Goal: Task Accomplishment & Management: Use online tool/utility

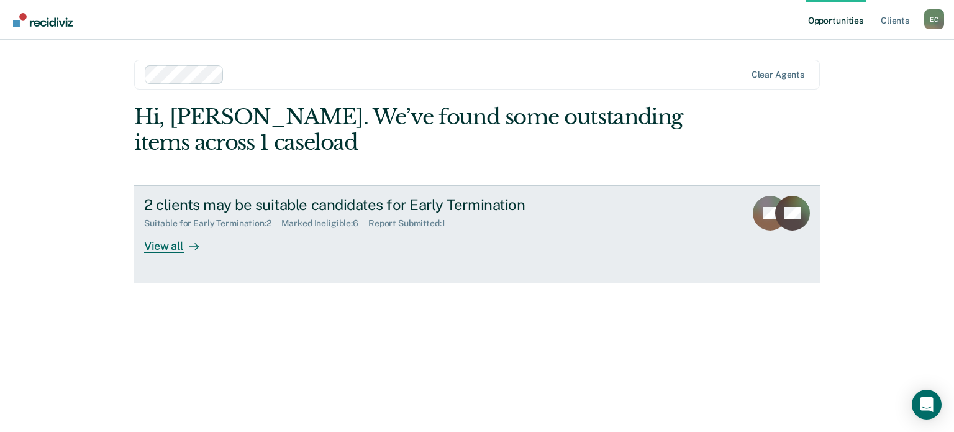
click at [148, 245] on div "View all" at bounding box center [179, 241] width 70 height 24
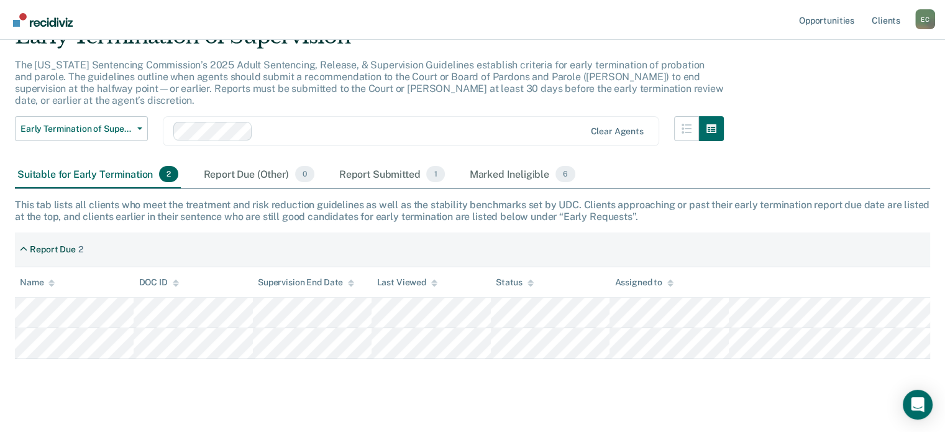
scroll to position [65, 0]
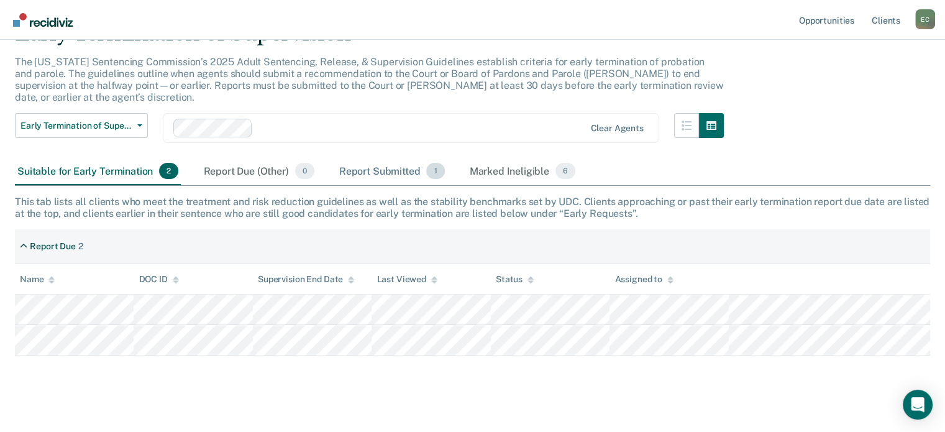
click at [353, 158] on div "Report Submitted 1" at bounding box center [392, 171] width 111 height 27
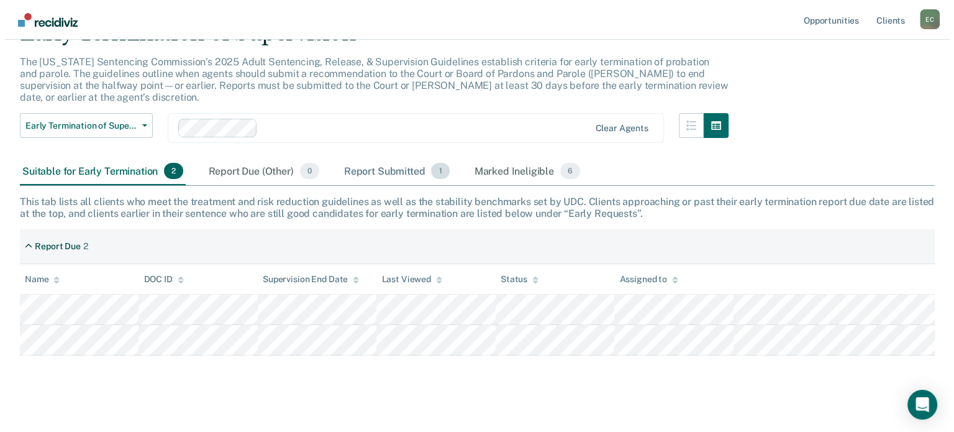
scroll to position [0, 0]
